Goal: Task Accomplishment & Management: Manage account settings

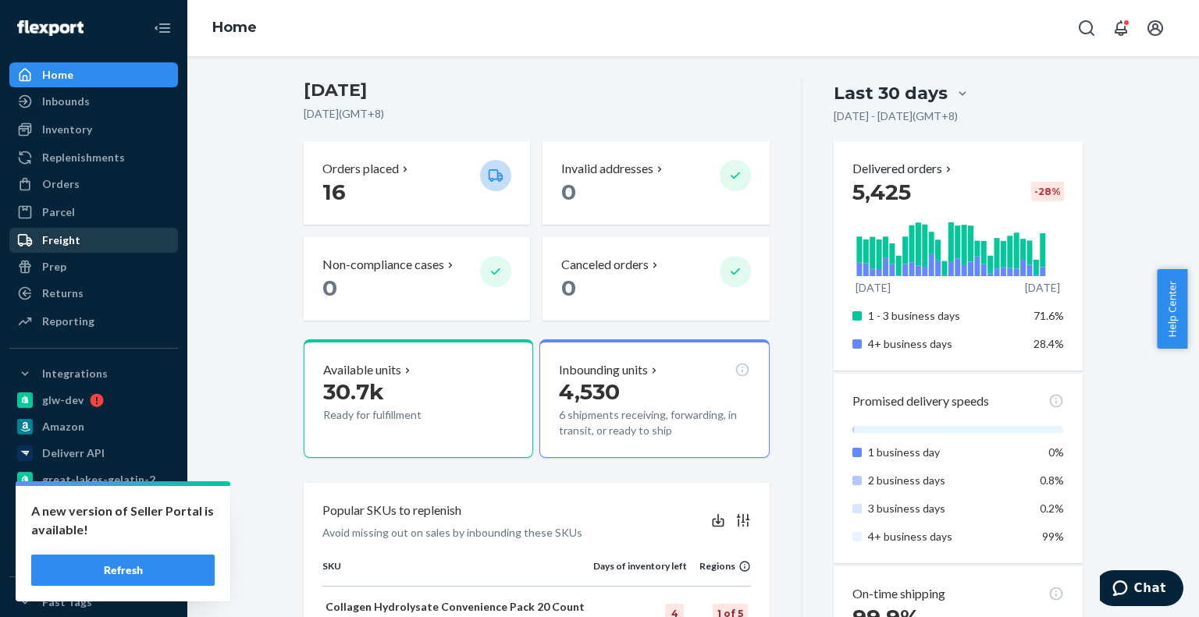
scroll to position [234, 0]
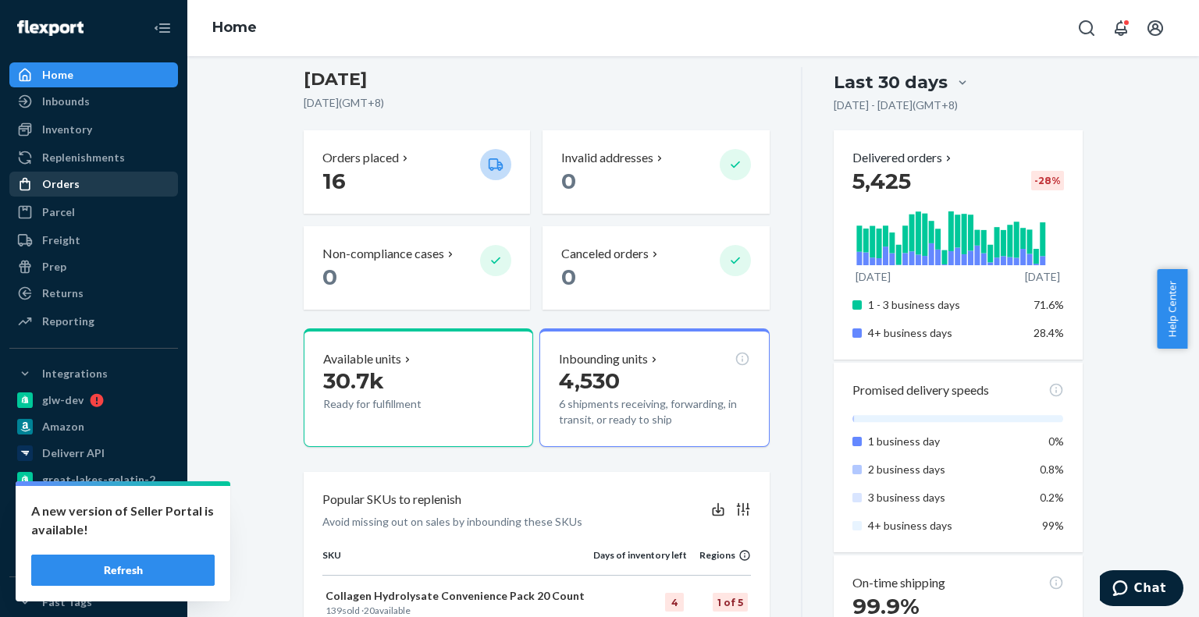
click at [59, 188] on div "Orders" at bounding box center [60, 184] width 37 height 16
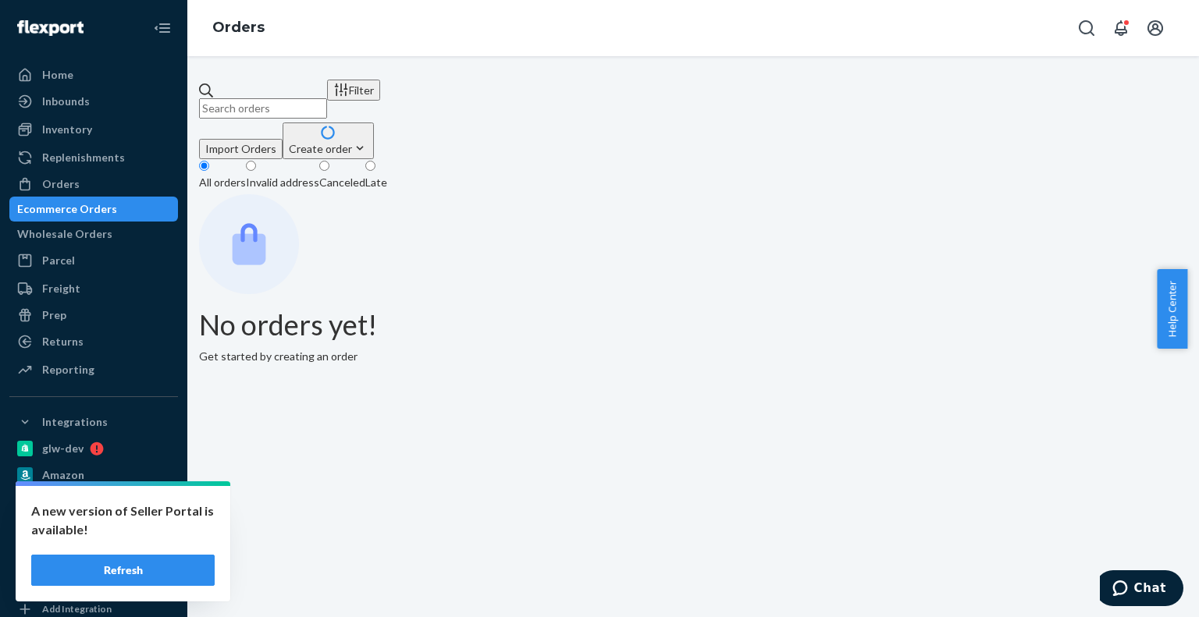
click at [303, 98] on input "text" at bounding box center [263, 108] width 128 height 20
paste input "w567551"
type input "w567551"
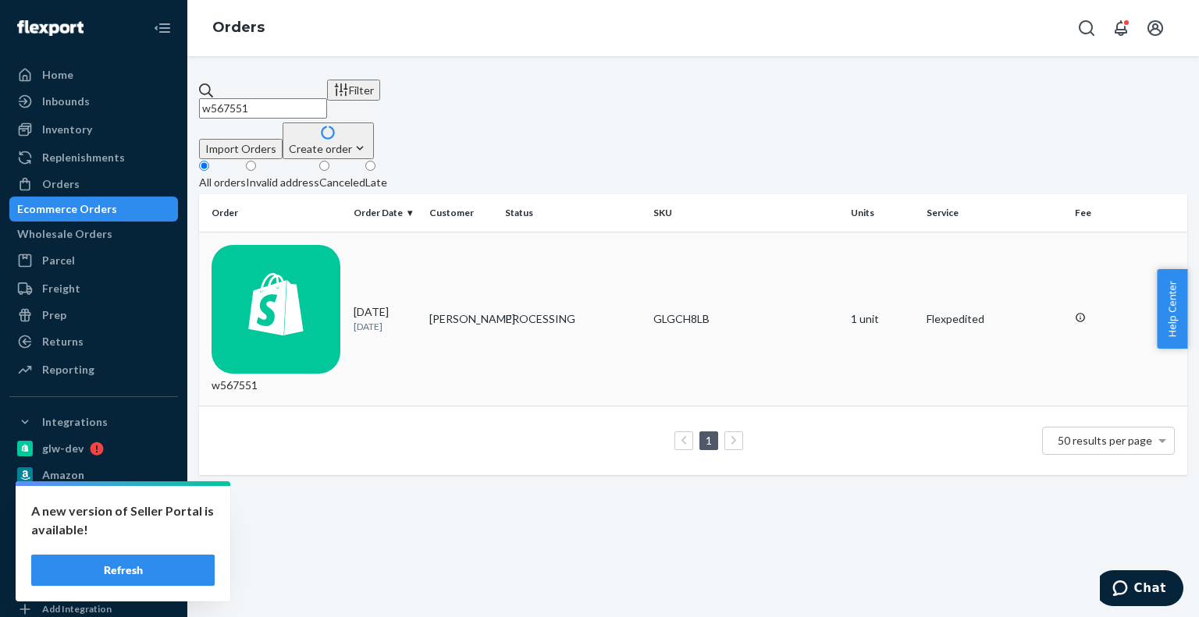
click at [311, 245] on div "w567551" at bounding box center [276, 319] width 130 height 149
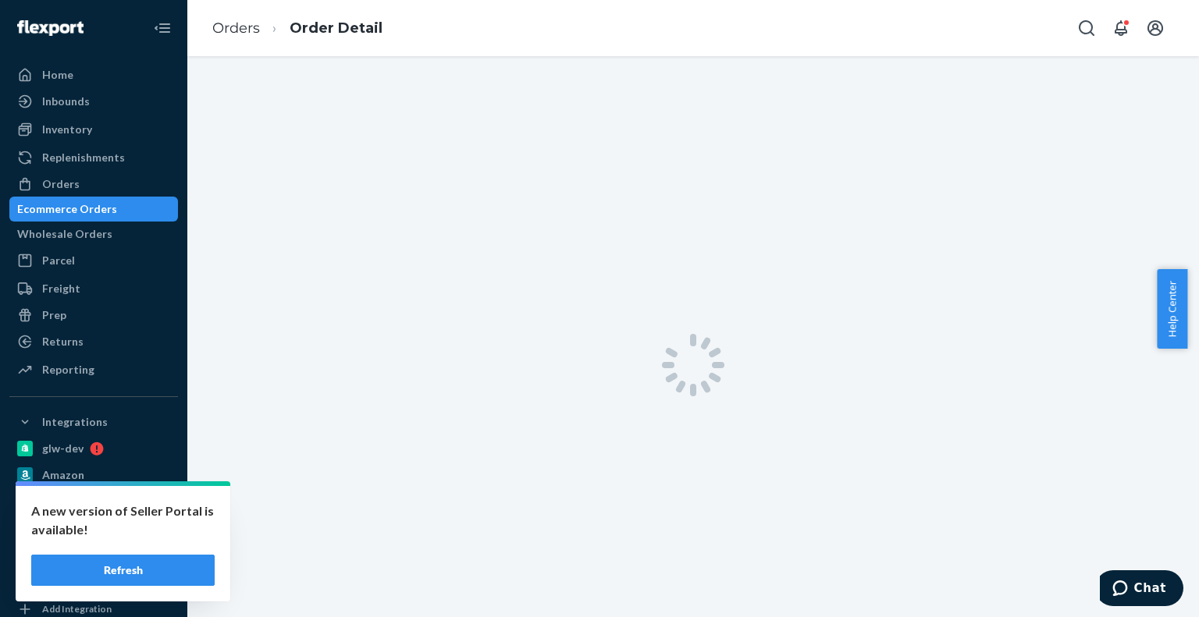
drag, startPoint x: 794, startPoint y: 422, endPoint x: 813, endPoint y: 368, distance: 57.7
drag, startPoint x: 813, startPoint y: 368, endPoint x: 75, endPoint y: 182, distance: 761.2
click at [75, 182] on div "Orders" at bounding box center [60, 184] width 37 height 16
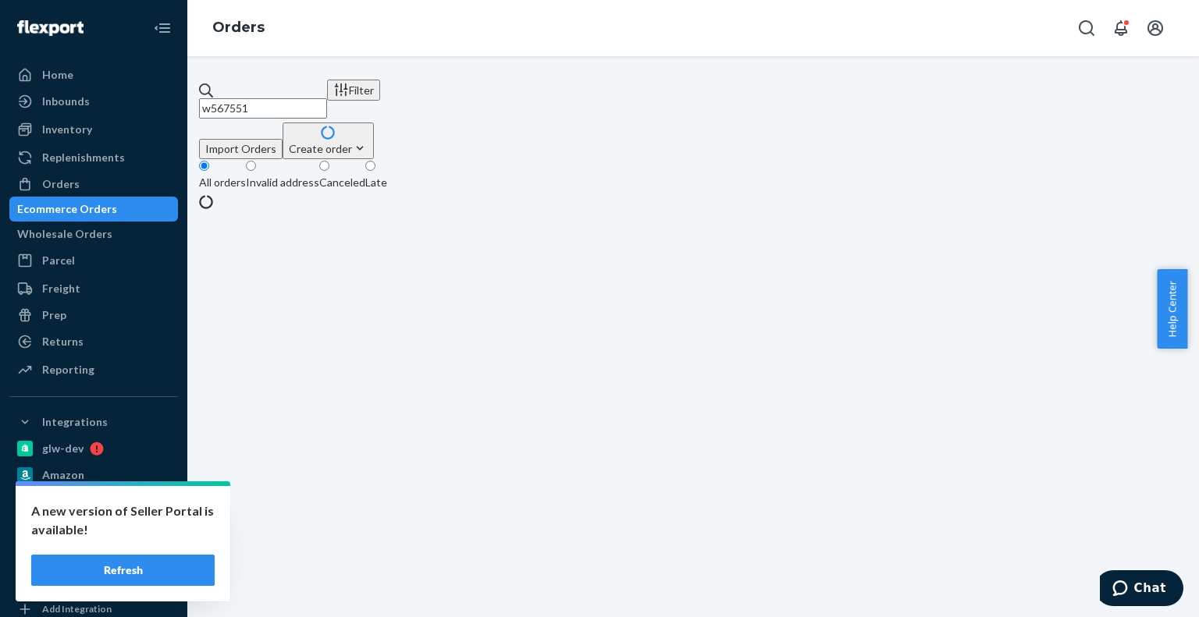
click at [304, 175] on div "Invalid address" at bounding box center [282, 183] width 73 height 16
click at [256, 161] on input "Invalid address" at bounding box center [251, 166] width 10 height 10
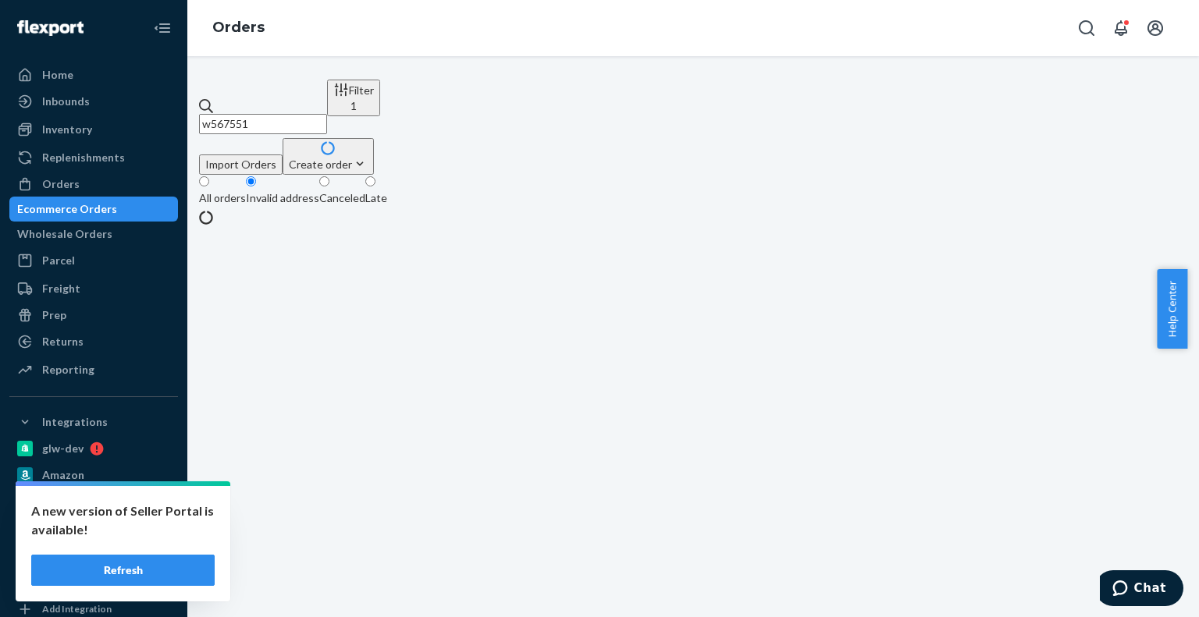
click at [242, 190] on div "All orders" at bounding box center [222, 198] width 47 height 16
click at [209, 176] on input "All orders" at bounding box center [204, 181] width 10 height 10
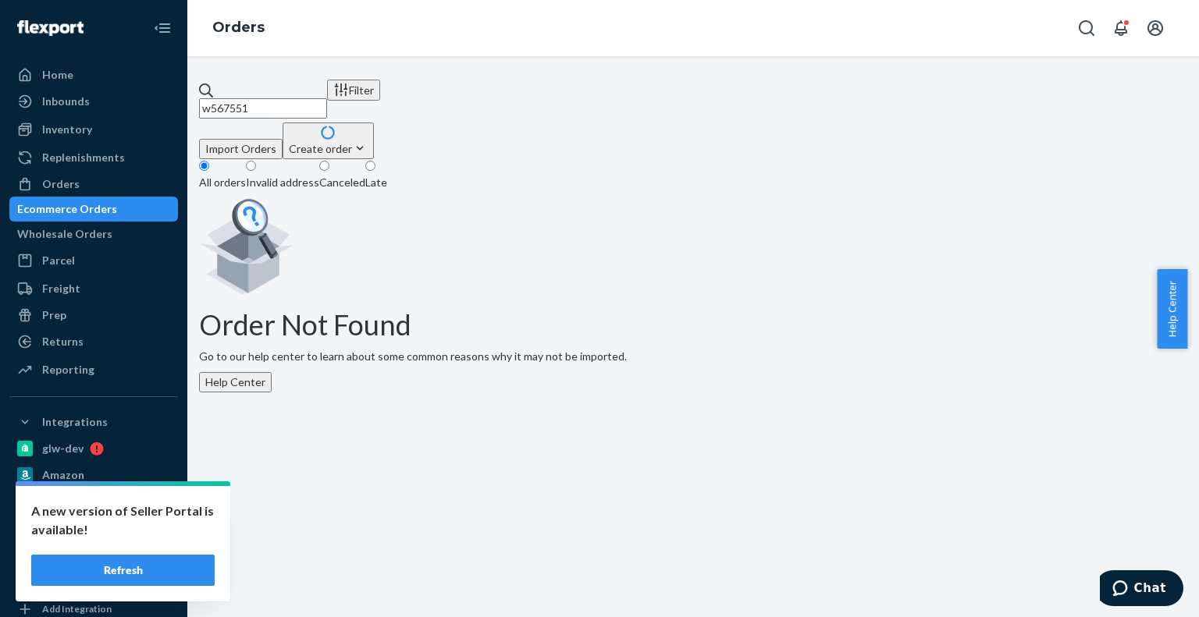
click at [291, 175] on div "Invalid address" at bounding box center [282, 183] width 73 height 16
click at [256, 163] on input "Invalid address" at bounding box center [251, 166] width 10 height 10
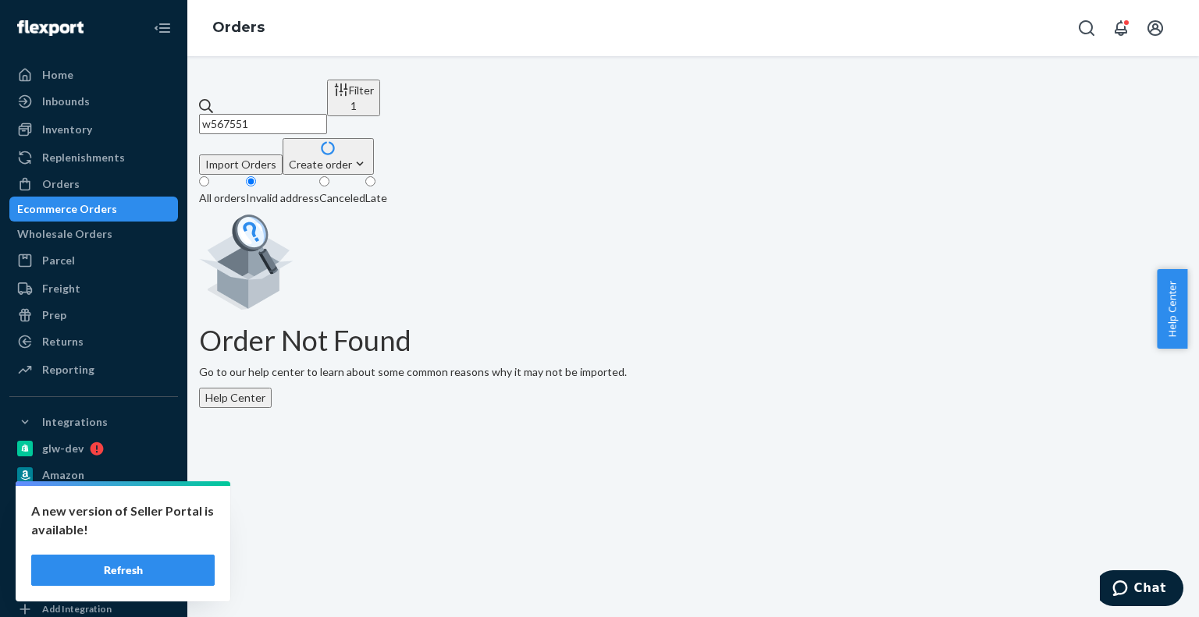
click at [234, 190] on div "All orders" at bounding box center [222, 198] width 47 height 16
click at [209, 176] on input "All orders" at bounding box center [204, 181] width 10 height 10
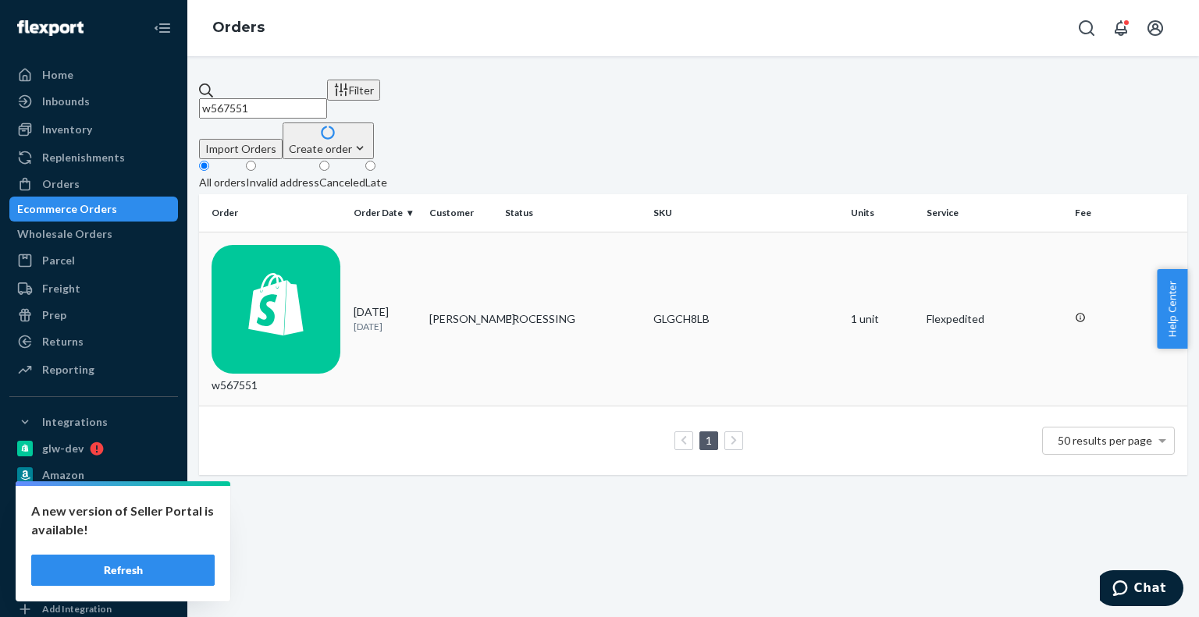
click at [290, 232] on td "w567551" at bounding box center [273, 319] width 148 height 175
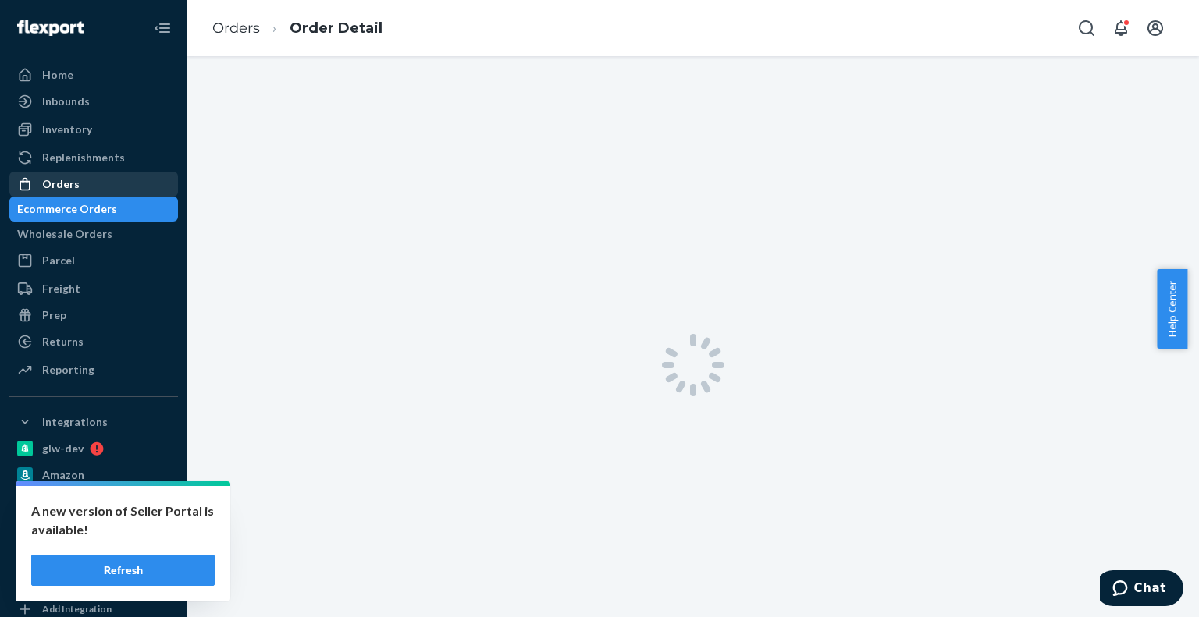
click at [59, 176] on div "Orders" at bounding box center [93, 184] width 165 height 22
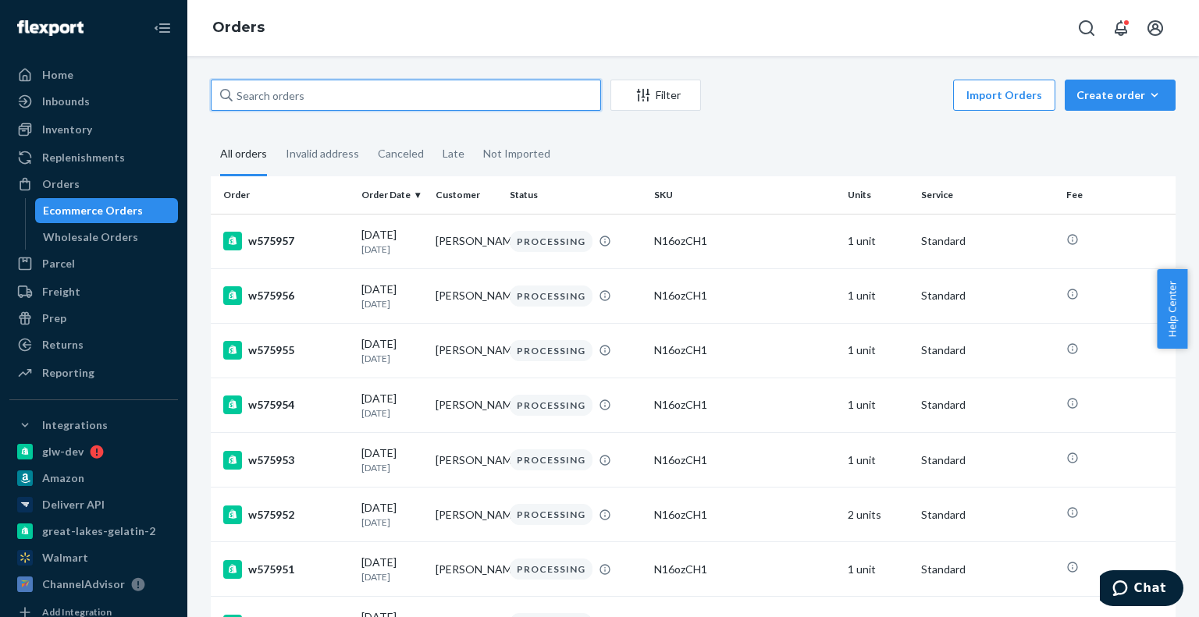
click at [316, 100] on input "text" at bounding box center [406, 95] width 390 height 31
paste input "w567551"
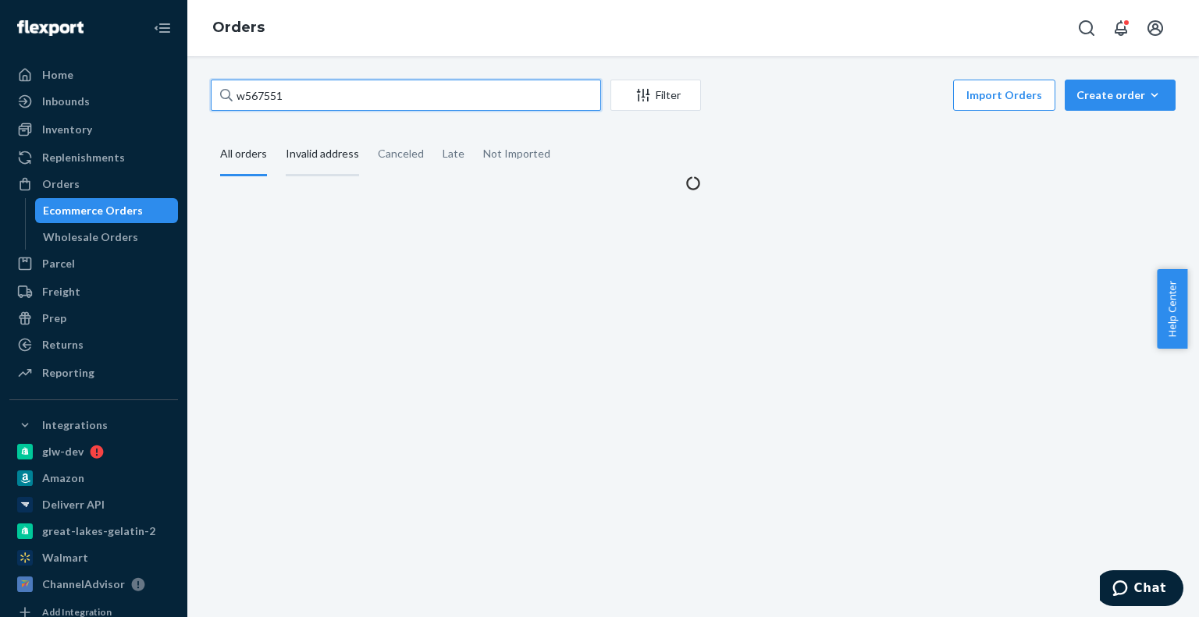
type input "w567551"
click at [306, 145] on div "Invalid address" at bounding box center [322, 154] width 73 height 43
click at [276, 133] on input "Invalid address" at bounding box center [276, 133] width 0 height 0
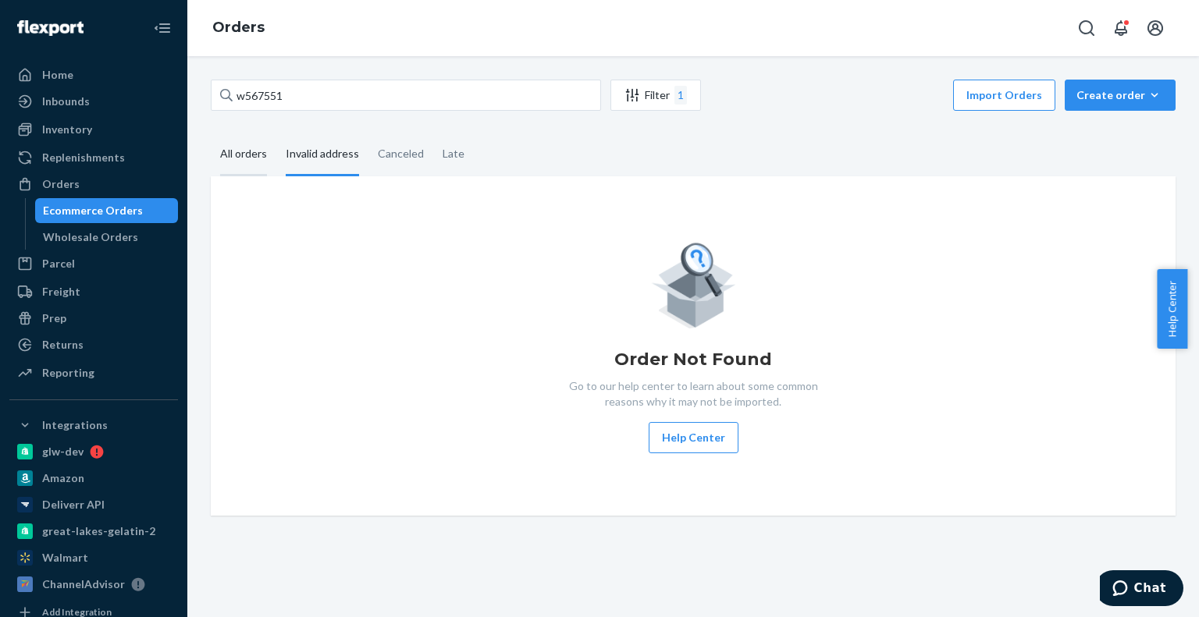
click at [247, 158] on div "All orders" at bounding box center [243, 154] width 47 height 43
click at [211, 133] on input "All orders" at bounding box center [211, 133] width 0 height 0
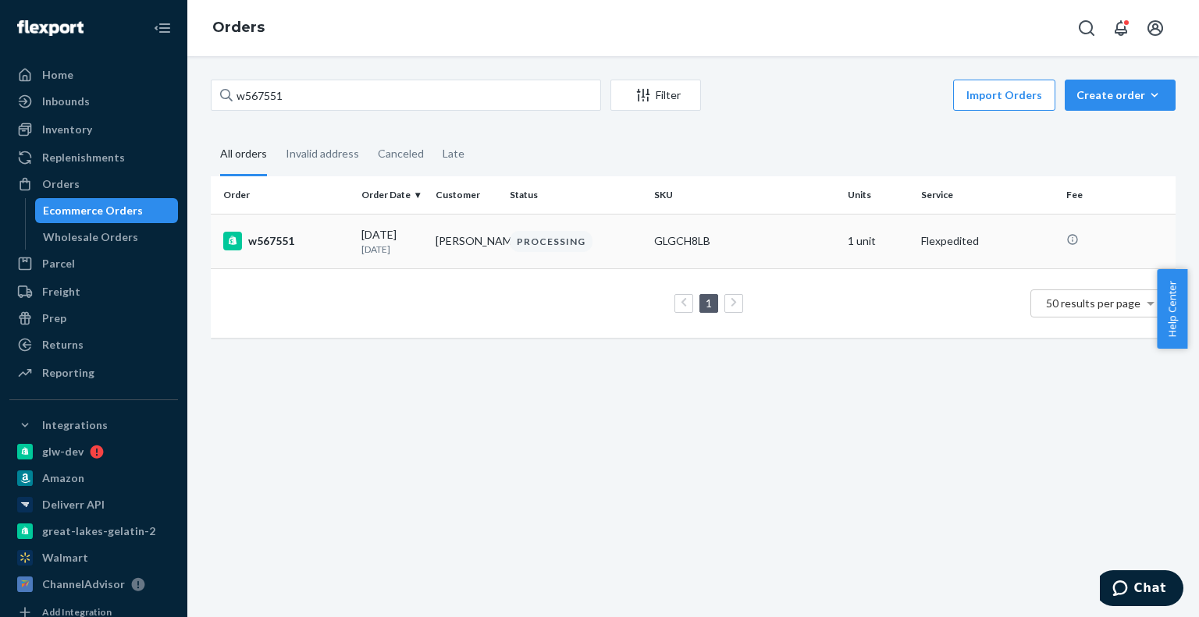
click at [284, 226] on td "w567551" at bounding box center [283, 241] width 144 height 55
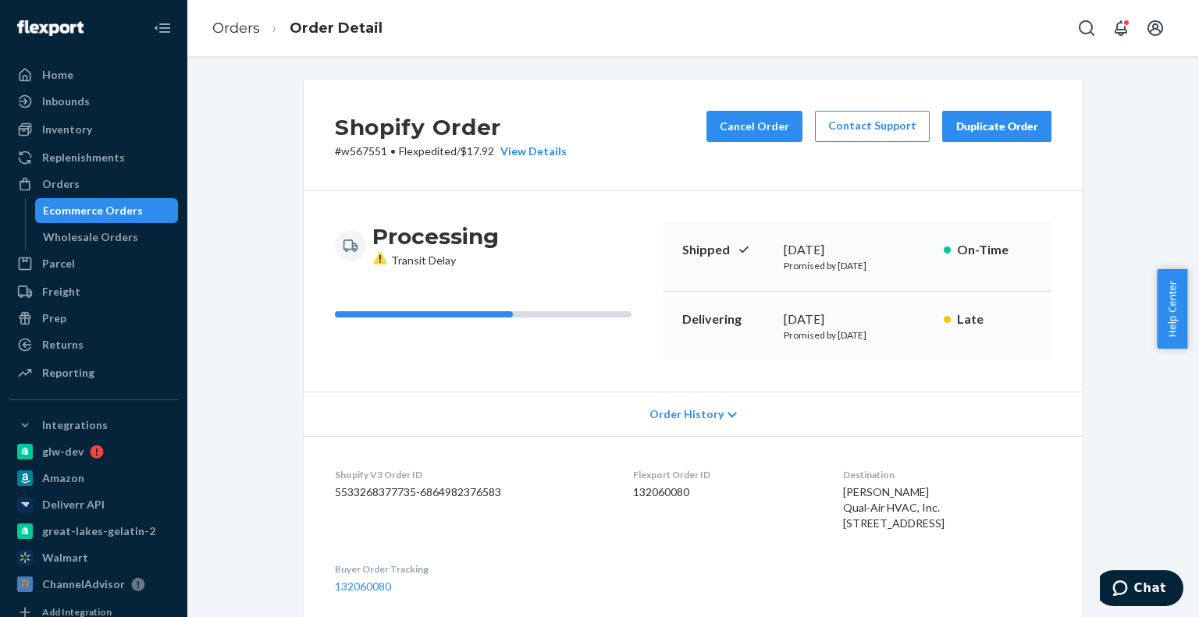
click at [1006, 119] on div "Duplicate Order" at bounding box center [996, 127] width 83 height 16
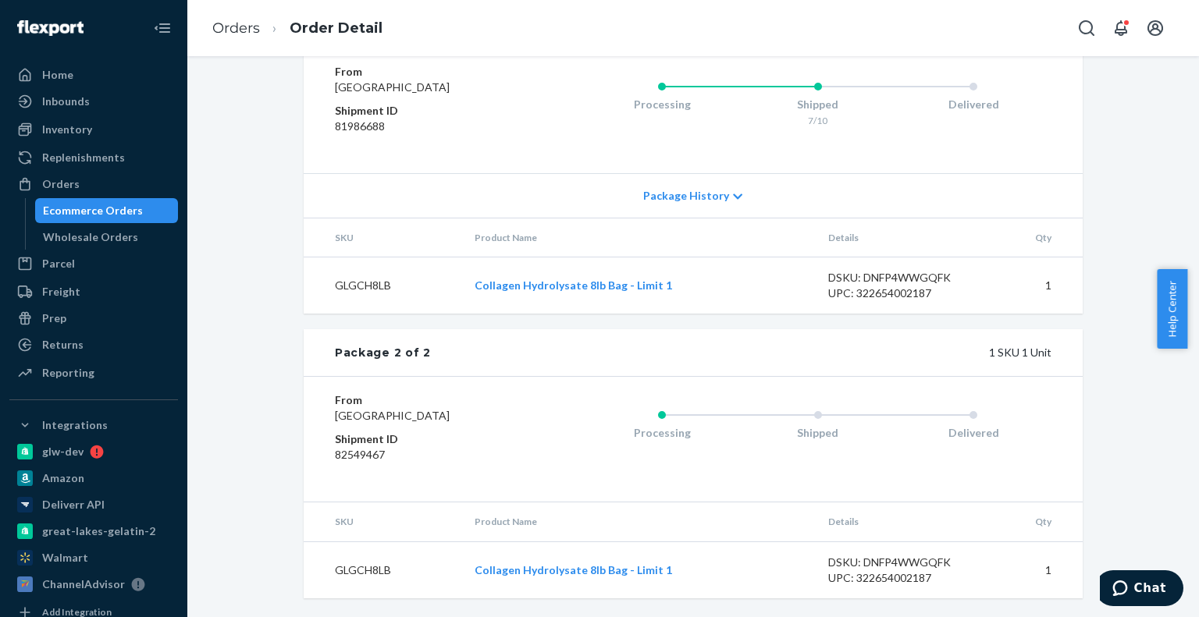
scroll to position [780, 0]
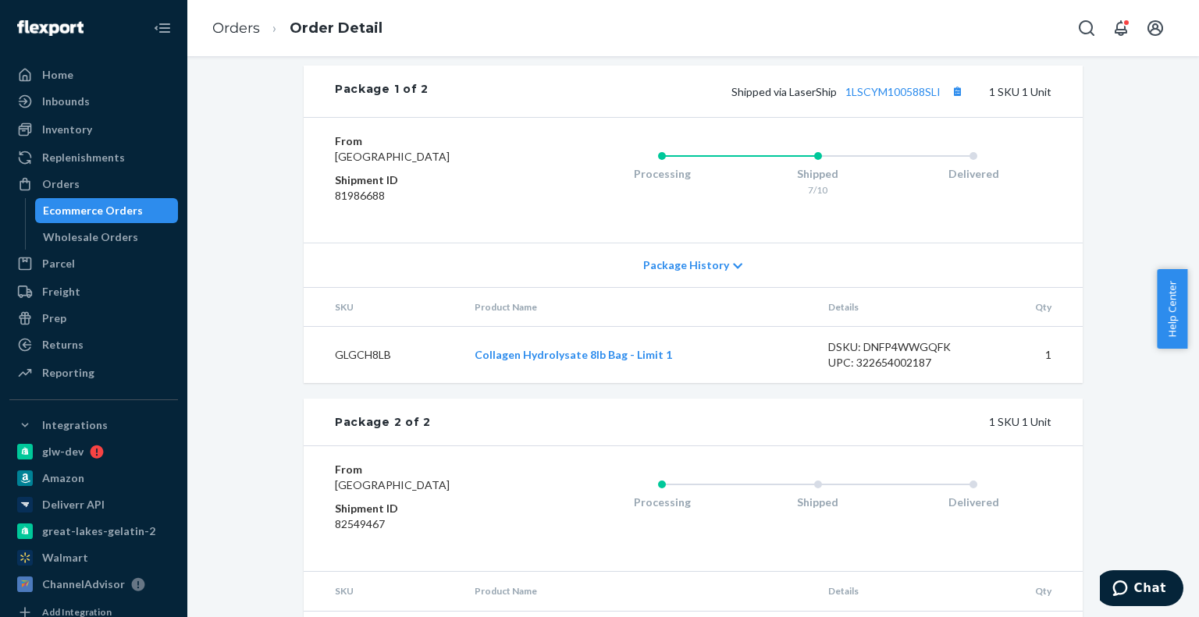
scroll to position [663, 0]
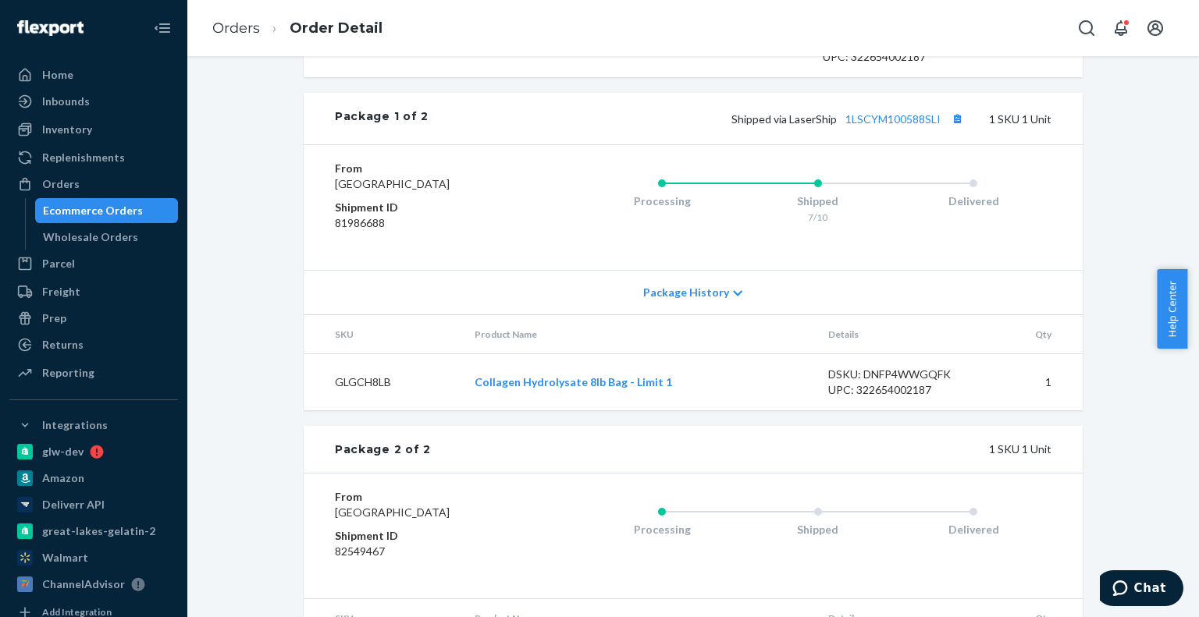
click at [696, 300] on span "Package History" at bounding box center [686, 293] width 86 height 16
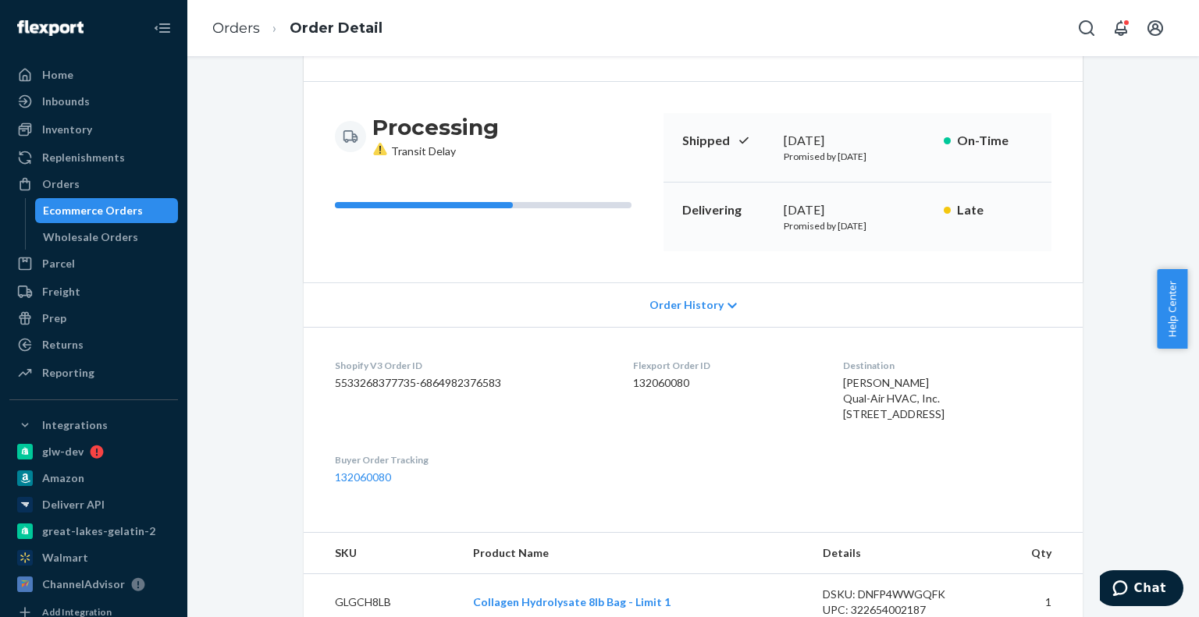
scroll to position [0, 0]
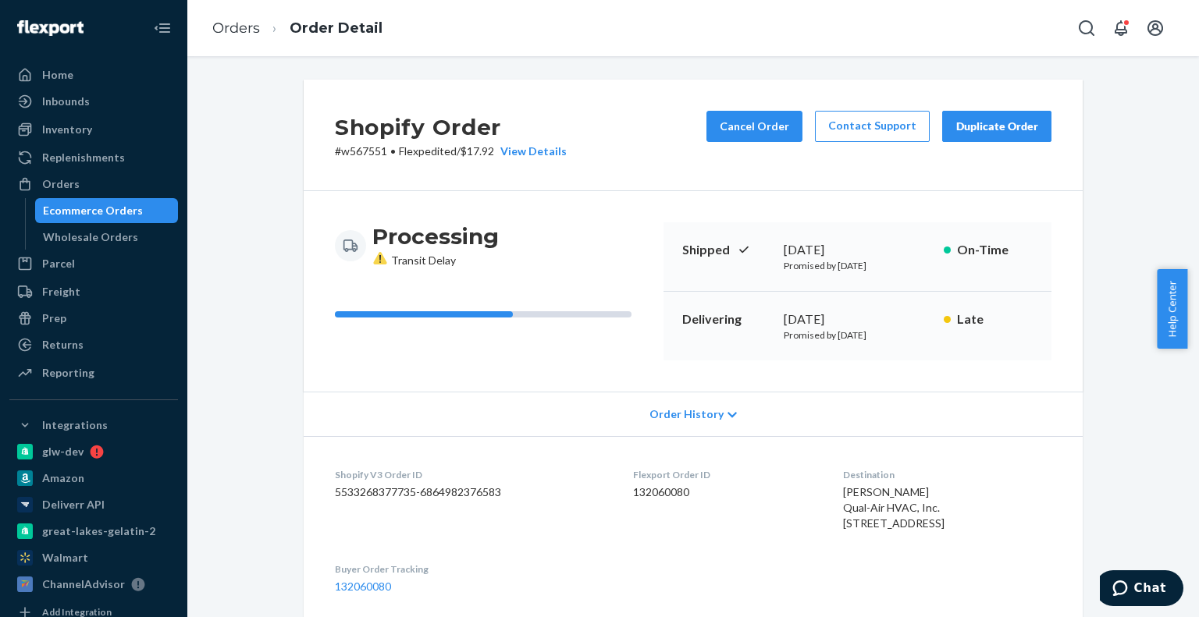
click at [462, 399] on div "Order History" at bounding box center [693, 414] width 779 height 44
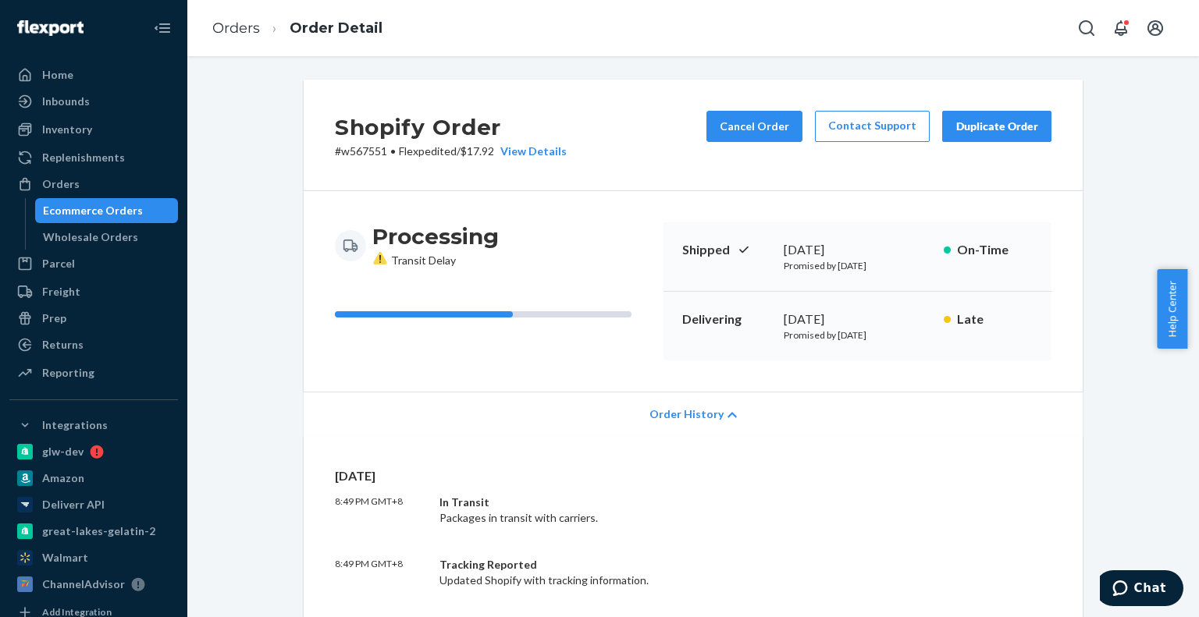
click at [350, 148] on p "# w567551 • Flexpedited / $17.92 View Details" at bounding box center [451, 152] width 232 height 16
copy p "w567551"
click at [728, 127] on button "Cancel Order" at bounding box center [754, 126] width 96 height 31
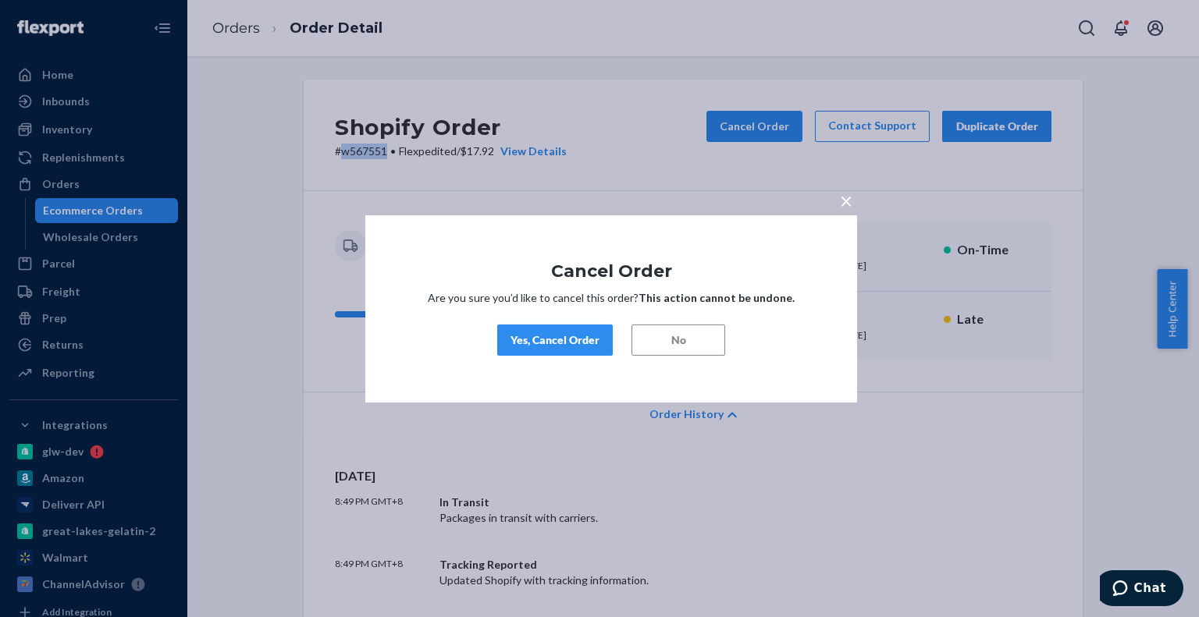
click at [578, 346] on div "Yes, Cancel Order" at bounding box center [554, 340] width 89 height 16
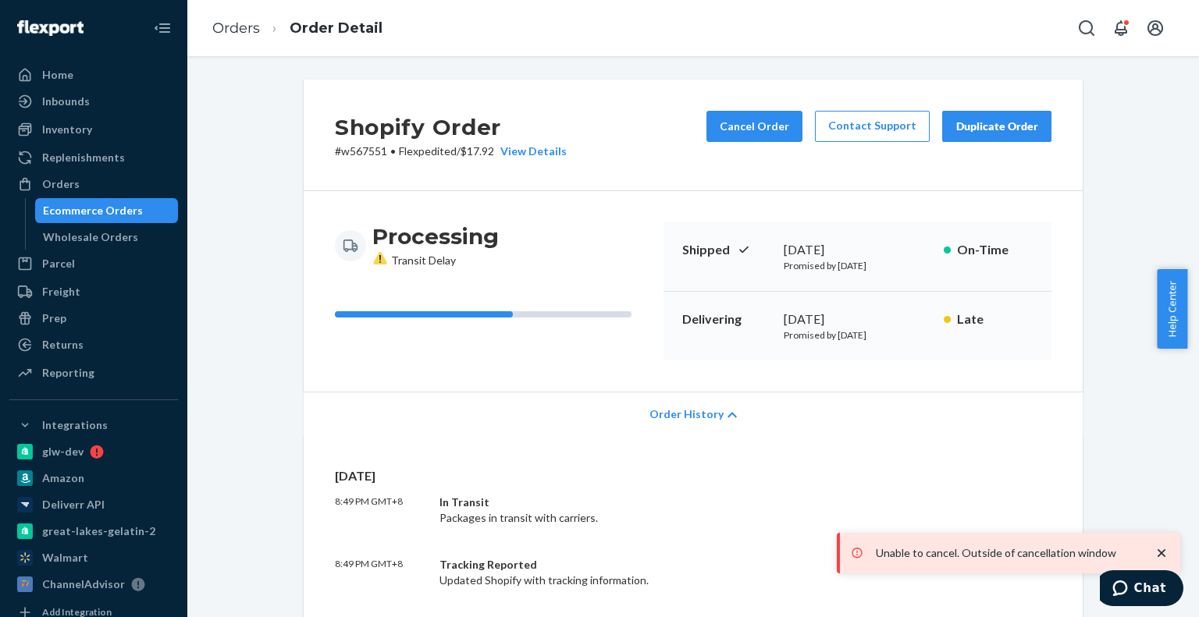
click at [1162, 542] on div "Unable to cancel. Outside of cancellation window" at bounding box center [1010, 553] width 328 height 25
drag, startPoint x: 1167, startPoint y: 555, endPoint x: 1174, endPoint y: 570, distance: 16.4
click at [1167, 556] on icon "close toast" at bounding box center [1161, 553] width 16 height 16
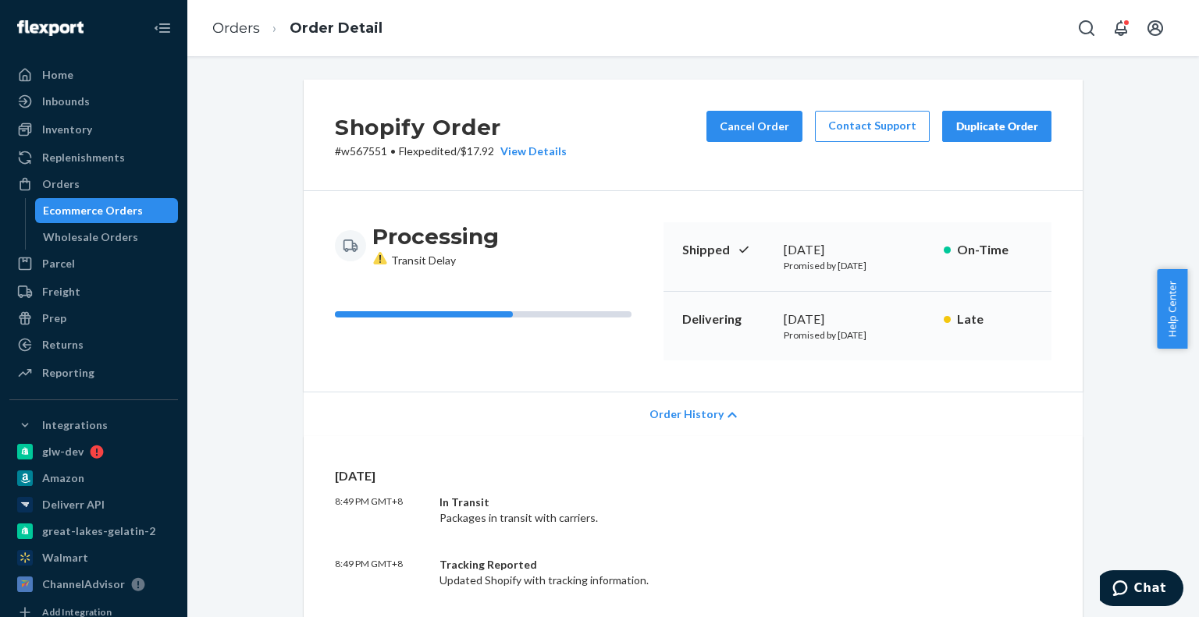
click at [353, 151] on p "# w567551 • Flexpedited / $17.92 View Details" at bounding box center [451, 152] width 232 height 16
copy p "w567551"
click at [746, 130] on button "Cancel Order" at bounding box center [754, 126] width 96 height 31
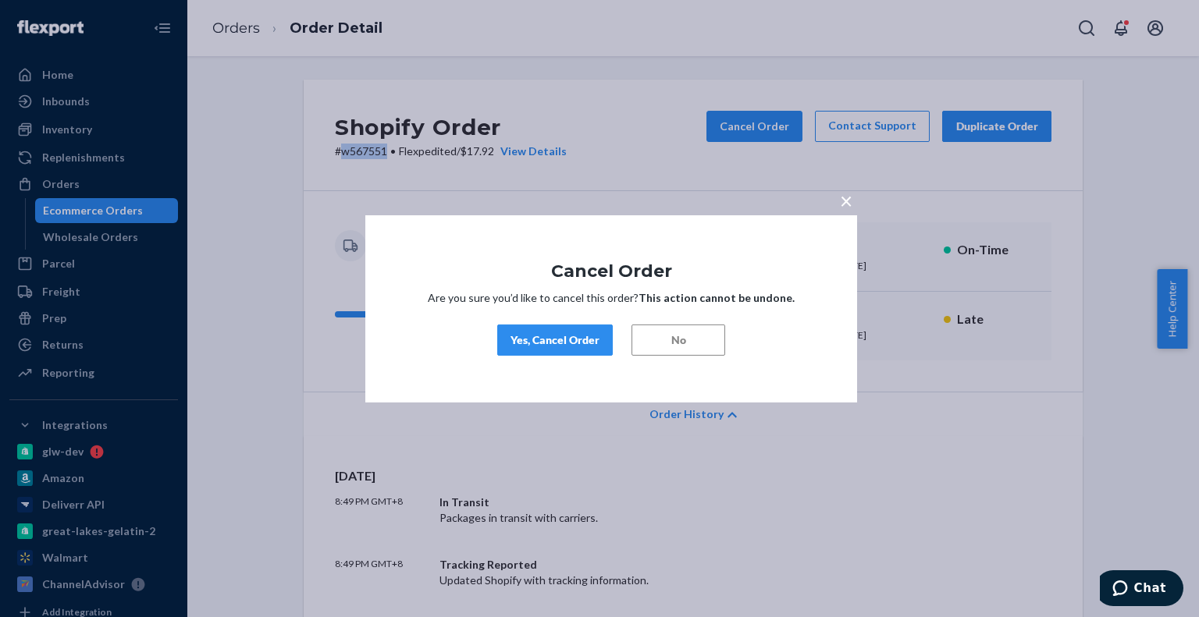
click at [585, 343] on div "Yes, Cancel Order" at bounding box center [554, 340] width 89 height 16
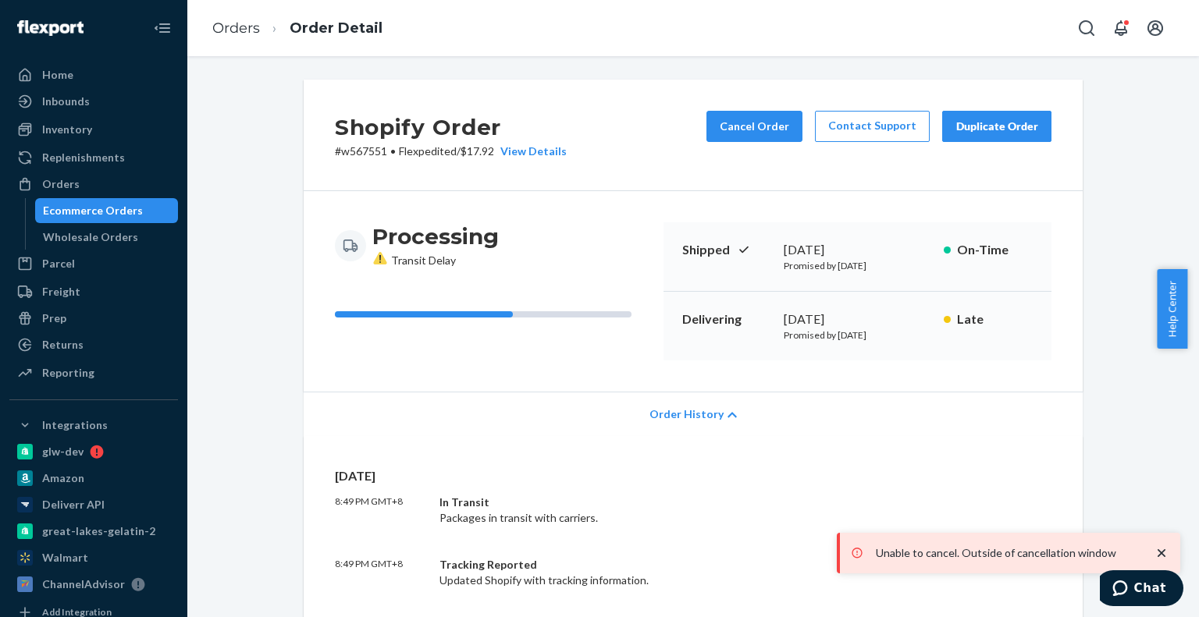
click at [1164, 547] on icon "close toast" at bounding box center [1161, 553] width 16 height 16
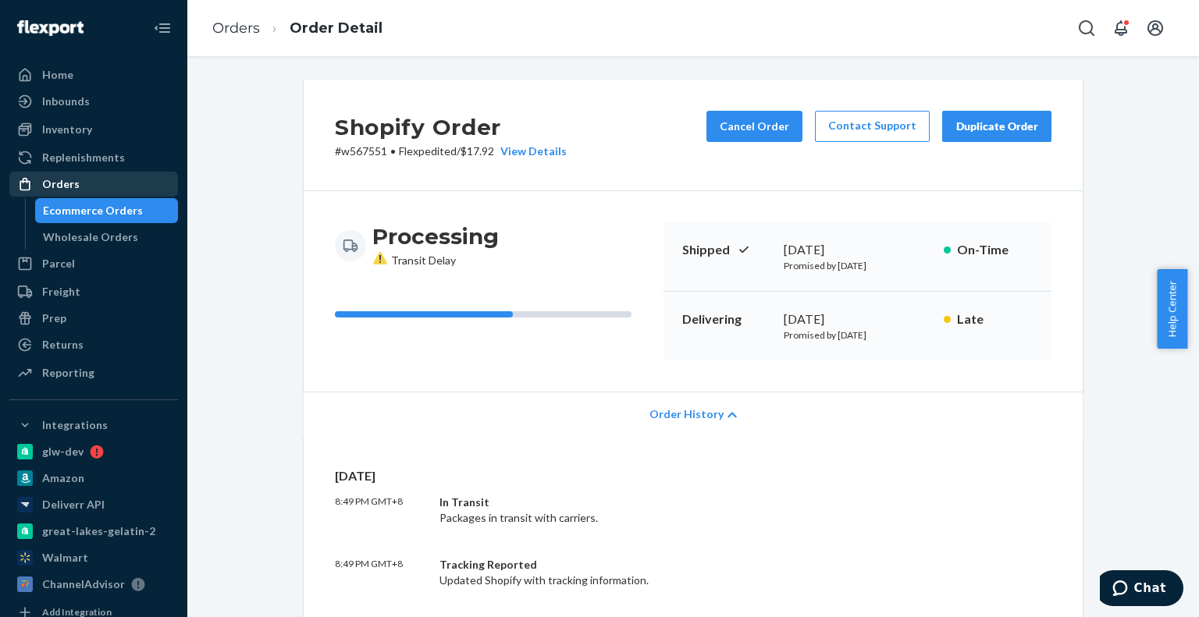
click at [86, 190] on div "Orders" at bounding box center [93, 184] width 165 height 22
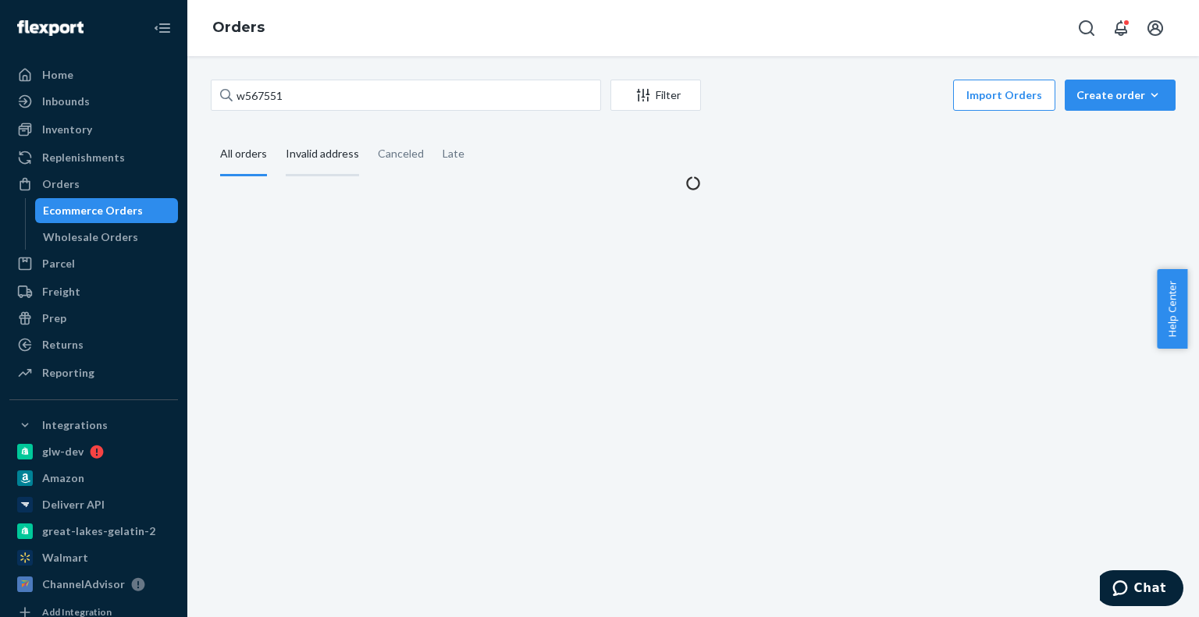
click at [301, 158] on div "Invalid address" at bounding box center [322, 154] width 73 height 43
click at [276, 133] on input "Invalid address" at bounding box center [276, 133] width 0 height 0
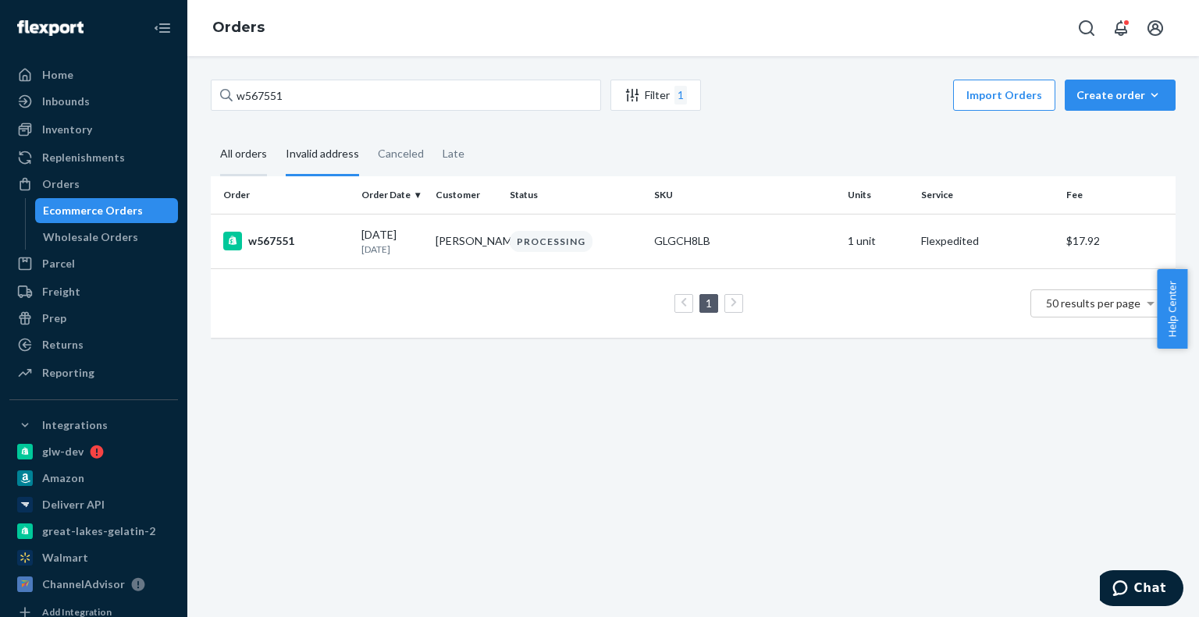
click at [244, 165] on div "All orders" at bounding box center [243, 154] width 47 height 43
click at [211, 133] on input "All orders" at bounding box center [211, 133] width 0 height 0
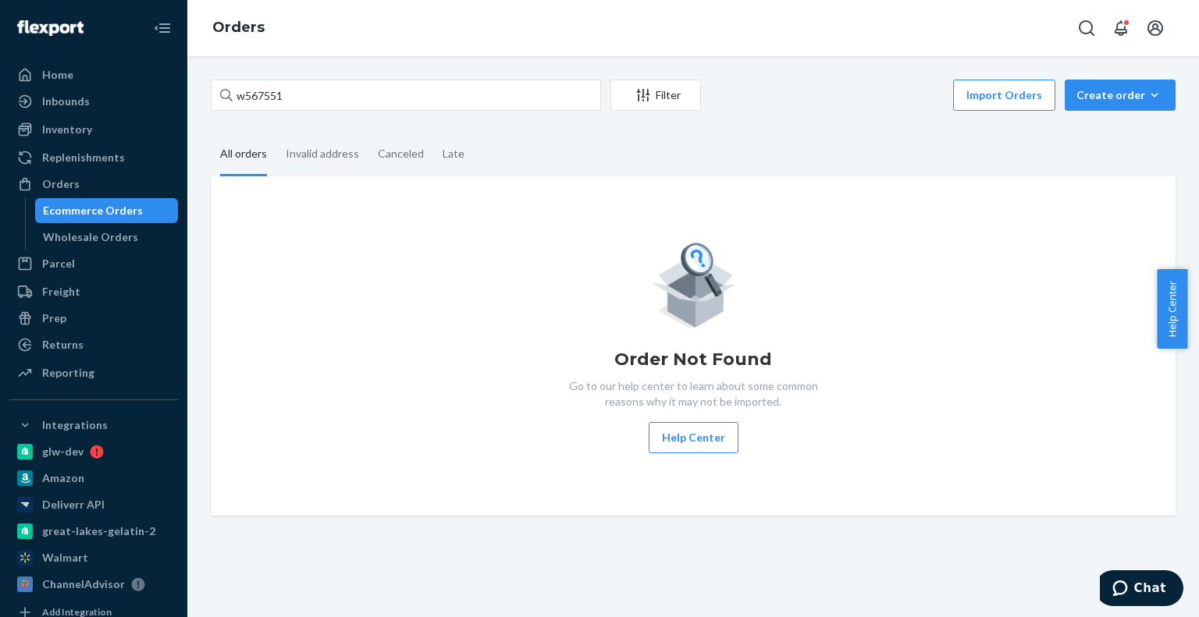
click at [239, 169] on div "All orders" at bounding box center [243, 154] width 47 height 43
click at [211, 133] on input "All orders" at bounding box center [211, 133] width 0 height 0
click at [311, 155] on div "Invalid address" at bounding box center [322, 154] width 73 height 43
click at [276, 133] on input "Invalid address" at bounding box center [276, 133] width 0 height 0
click at [247, 165] on div "All orders" at bounding box center [243, 154] width 47 height 43
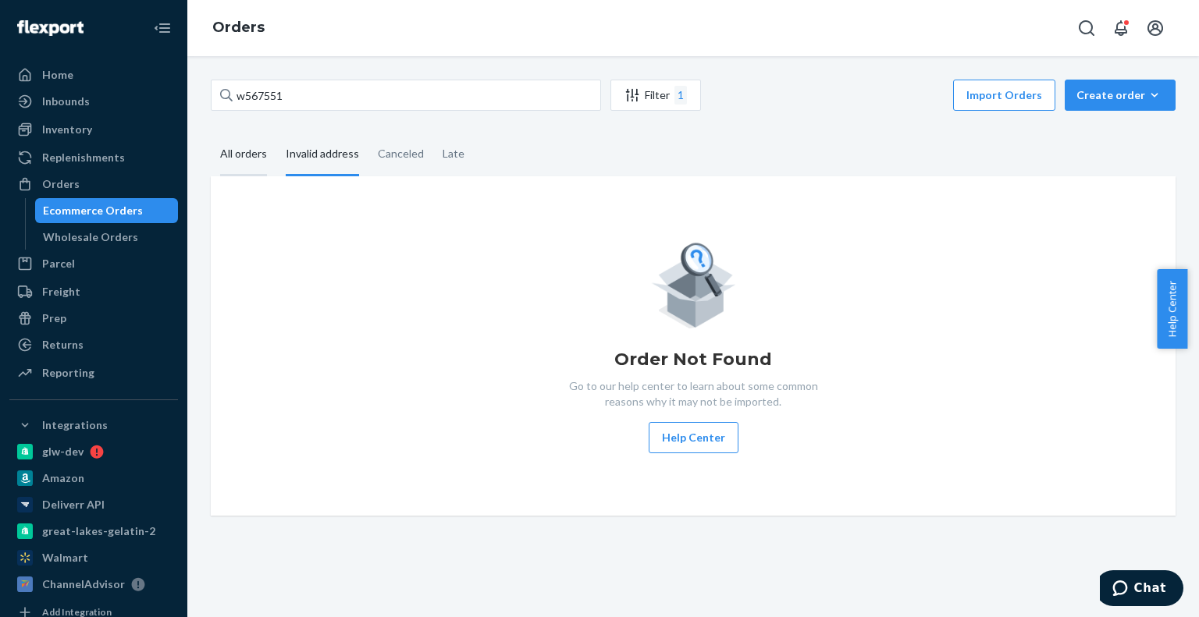
click at [211, 133] on input "All orders" at bounding box center [211, 133] width 0 height 0
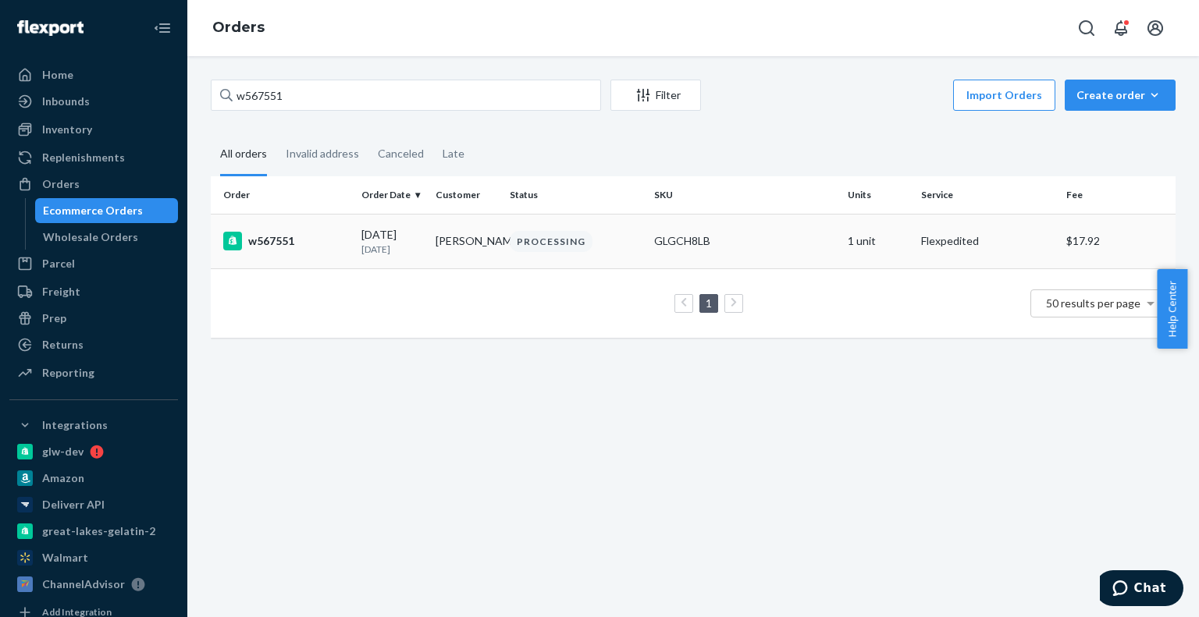
click at [318, 235] on div "w567551" at bounding box center [286, 241] width 126 height 19
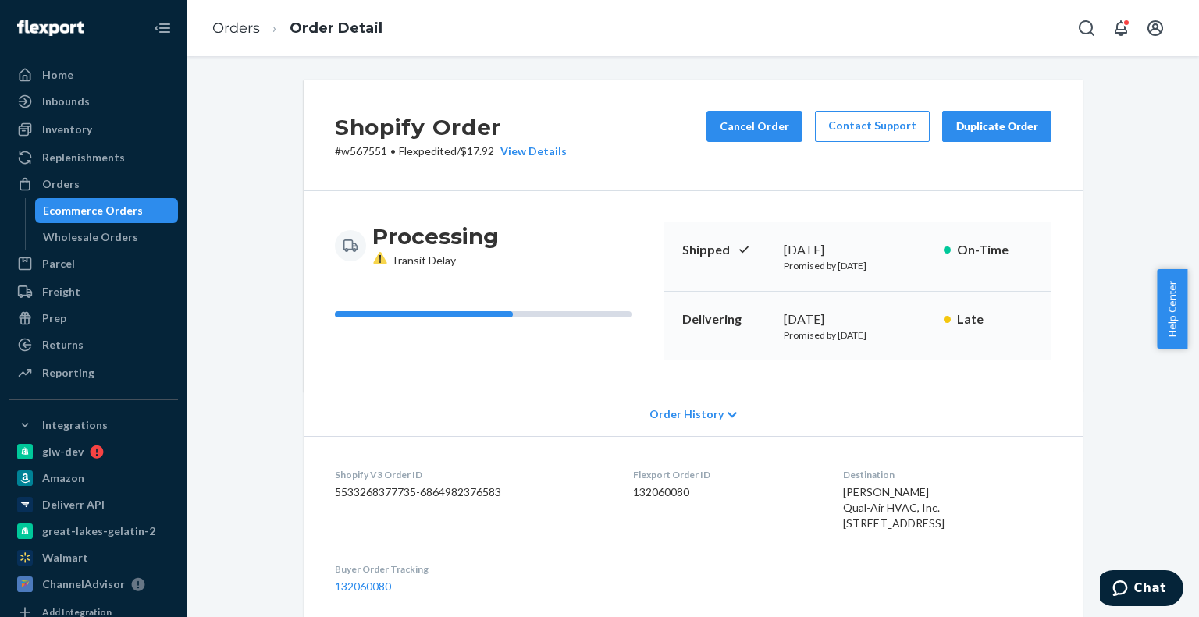
click at [974, 125] on div "Duplicate Order" at bounding box center [996, 127] width 83 height 16
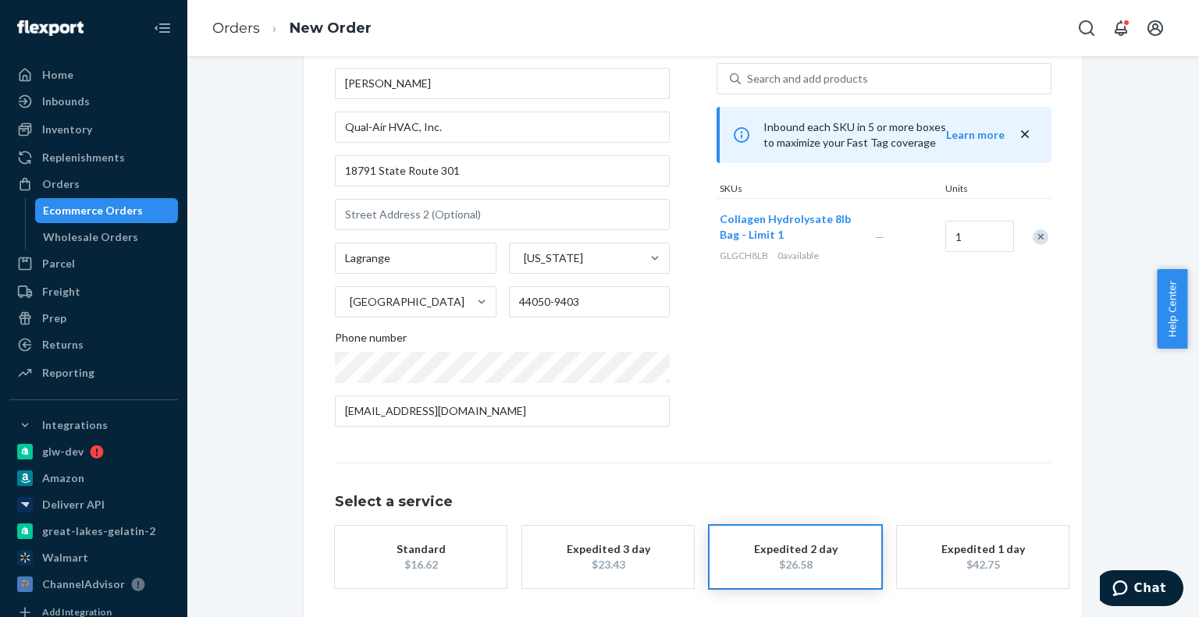
scroll to position [155, 0]
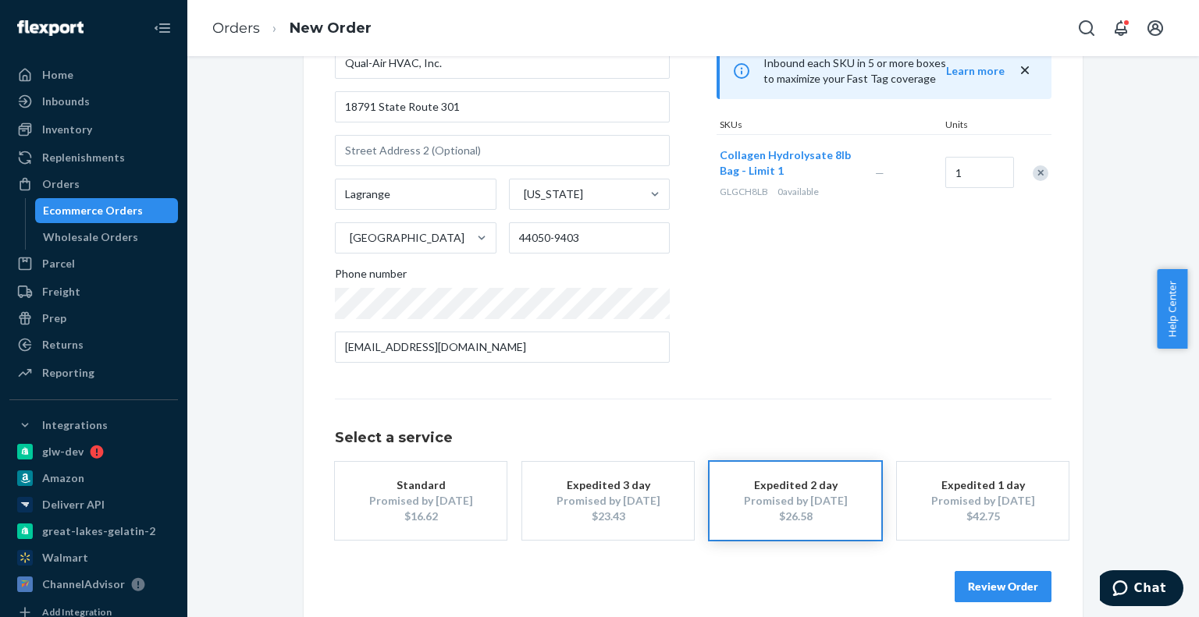
click at [368, 523] on div "$16.62" at bounding box center [420, 517] width 125 height 16
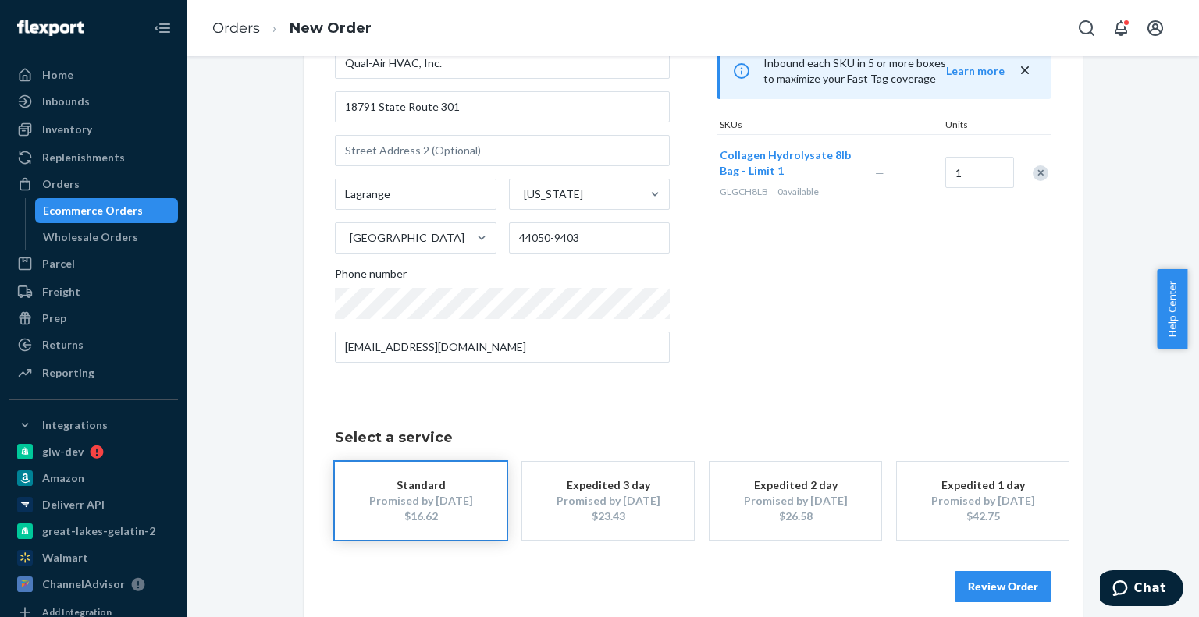
click at [420, 507] on div "Promised by Sep 1, 2025" at bounding box center [420, 501] width 125 height 16
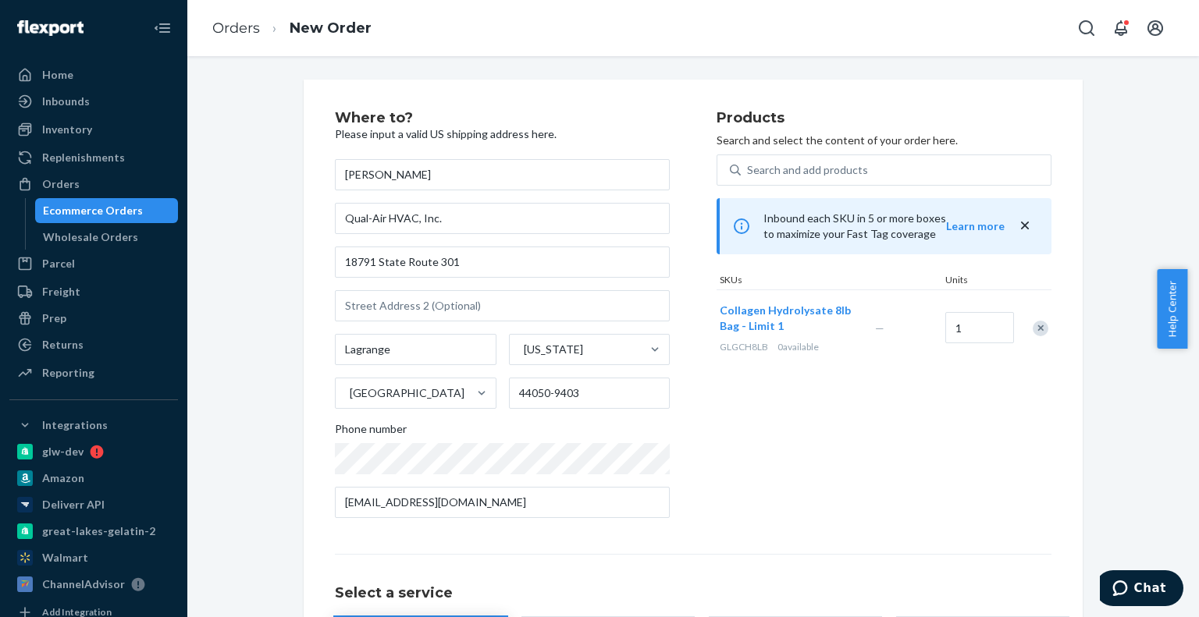
scroll to position [171, 0]
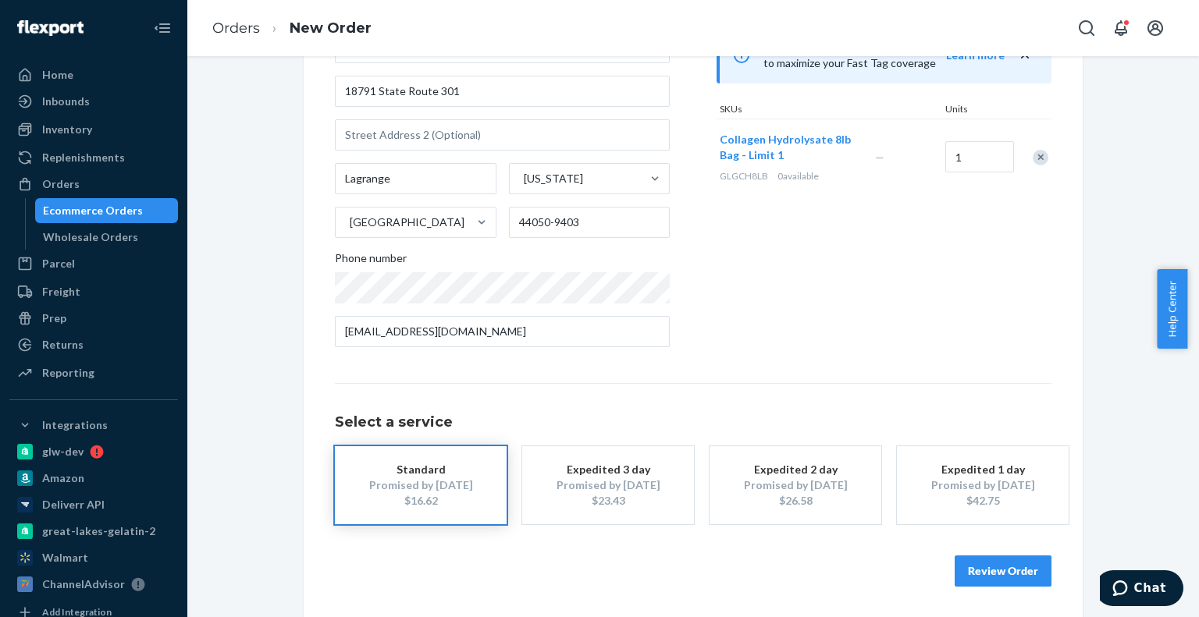
click at [974, 574] on button "Review Order" at bounding box center [1002, 571] width 97 height 31
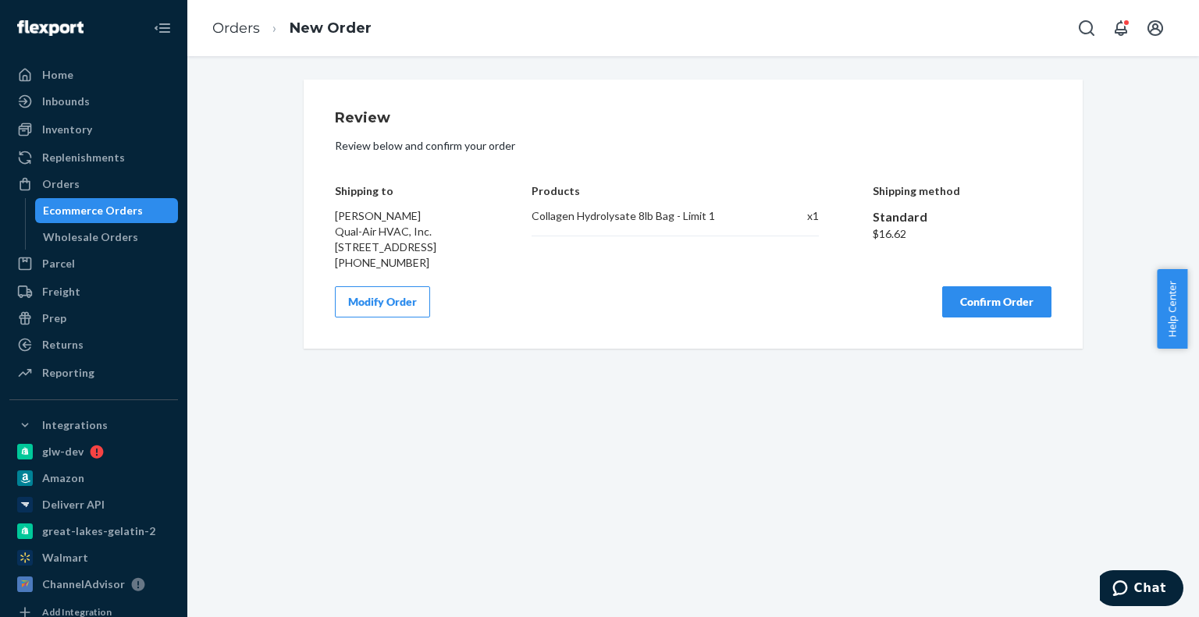
scroll to position [0, 0]
click at [1014, 318] on button "Confirm Order" at bounding box center [996, 301] width 109 height 31
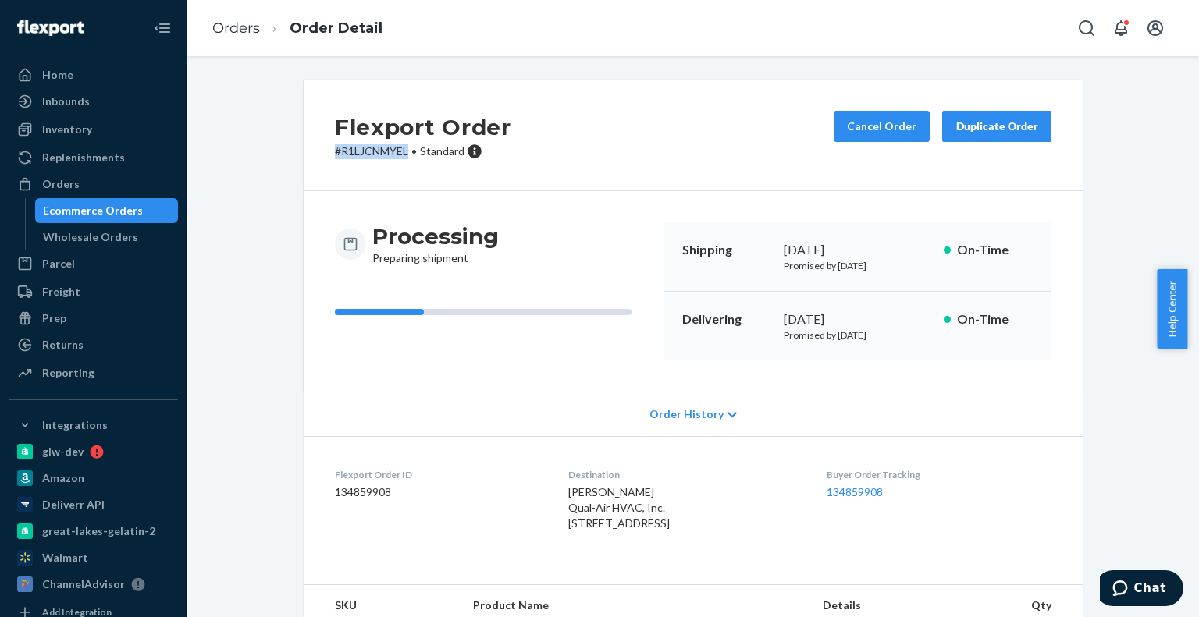
copy p "# R1LJCNMYEL"
drag, startPoint x: 326, startPoint y: 151, endPoint x: 407, endPoint y: 158, distance: 80.8
click at [407, 158] on div "Flexport Order # R1LJCNMYEL • Standard Cancel Order Duplicate Order" at bounding box center [693, 136] width 779 height 112
click at [335, 146] on p "# R1LJCNMYEL • Standard" at bounding box center [423, 152] width 176 height 16
copy p "# R1LJCNMYEL"
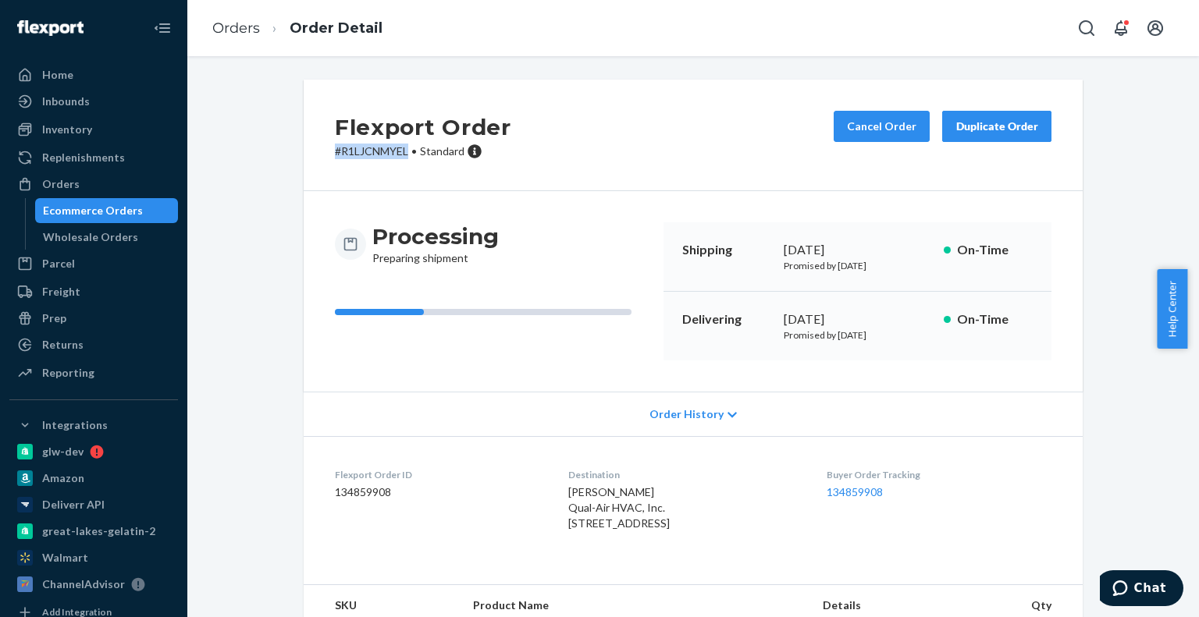
drag, startPoint x: 328, startPoint y: 152, endPoint x: 406, endPoint y: 150, distance: 78.1
click at [406, 150] on div "Flexport Order # R1LJCNMYEL • Standard Cancel Order Duplicate Order" at bounding box center [693, 136] width 779 height 112
click at [371, 166] on div "Flexport Order # R1LJCNMYEL • Standard Cancel Order Duplicate Order" at bounding box center [693, 136] width 779 height 112
drag, startPoint x: 325, startPoint y: 151, endPoint x: 402, endPoint y: 145, distance: 77.4
click at [402, 145] on div "Flexport Order # R1LJCNMYEL • Standard Cancel Order Duplicate Order" at bounding box center [693, 136] width 779 height 112
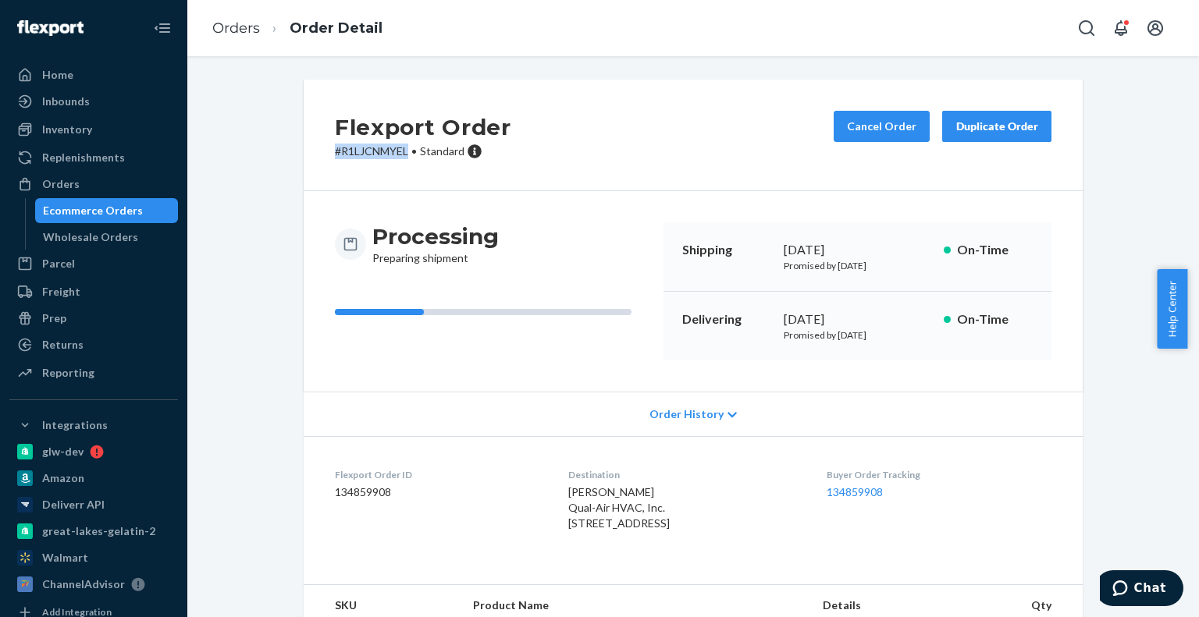
copy p "# R1LJCNMYEL"
